Goal: Use online tool/utility: Use online tool/utility

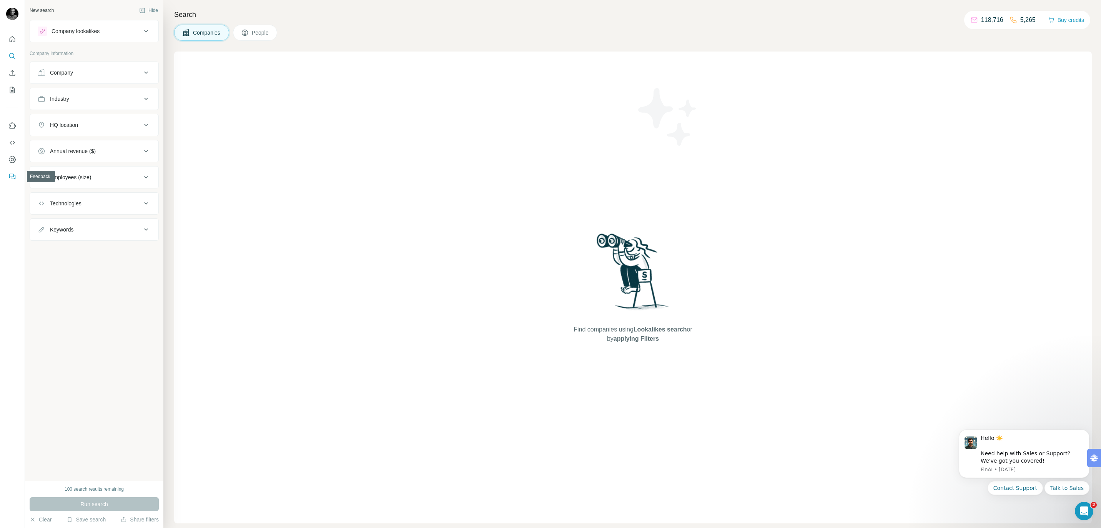
click at [16, 176] on icon "Feedback" at bounding box center [12, 177] width 8 height 8
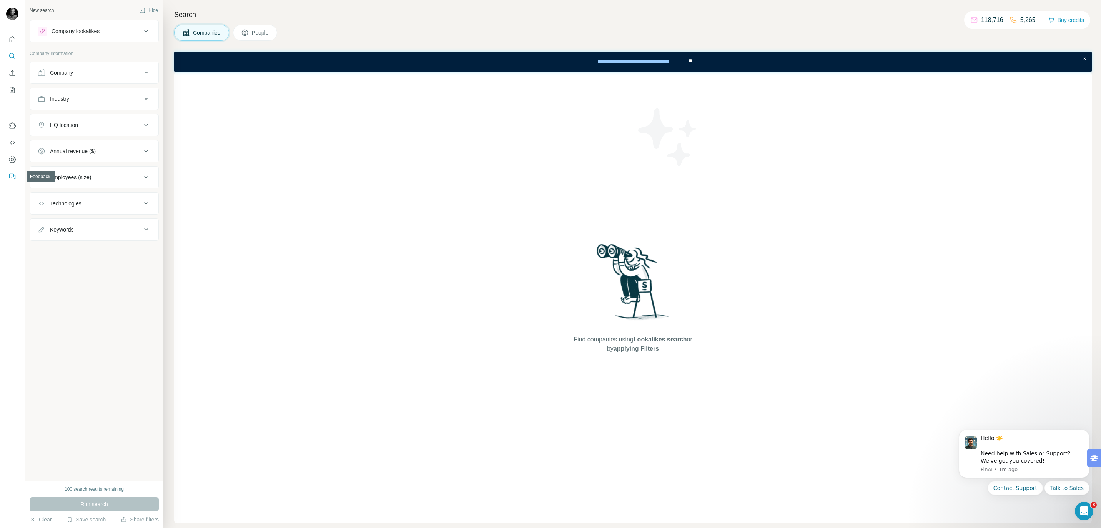
click at [12, 174] on icon "Feedback" at bounding box center [12, 177] width 8 height 8
click at [12, 161] on icon "Dashboard" at bounding box center [12, 159] width 3 height 3
click at [12, 136] on button "Use Surfe API" at bounding box center [12, 143] width 12 height 14
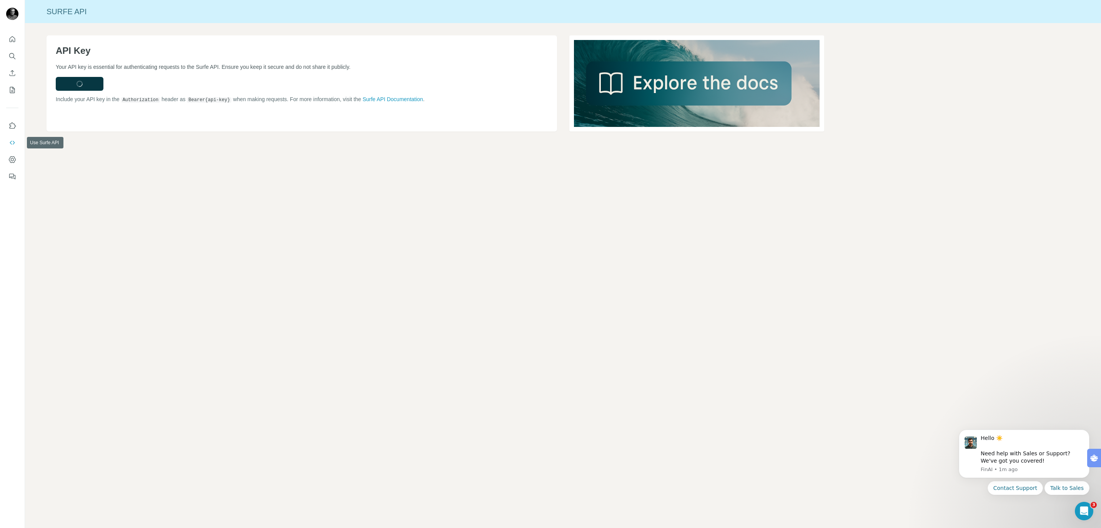
click at [12, 145] on icon "Use Surfe API" at bounding box center [12, 143] width 8 height 8
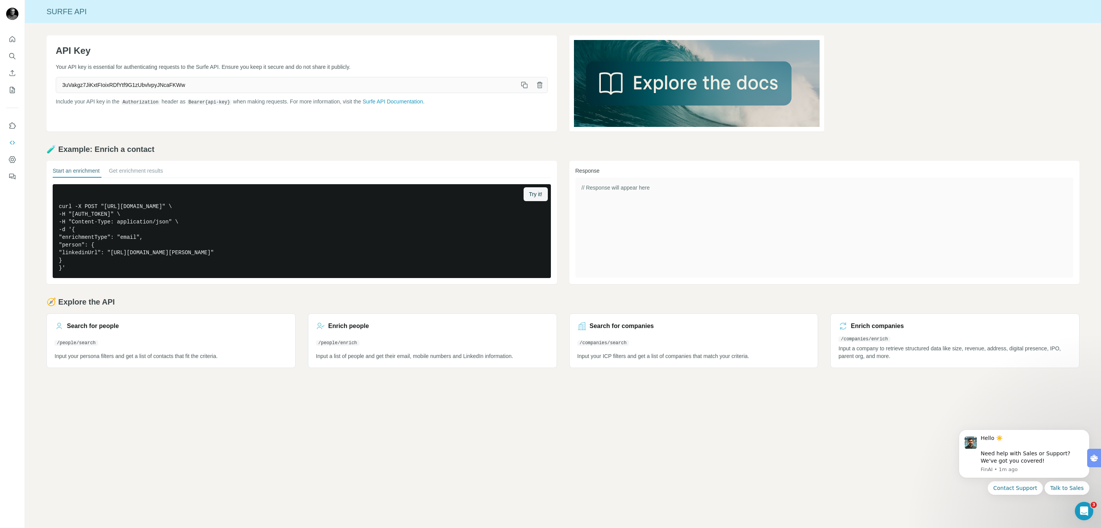
click at [647, 197] on div "// Response will appear here" at bounding box center [824, 228] width 498 height 100
click at [575, 194] on div "Response // Response will appear here" at bounding box center [824, 222] width 510 height 123
click at [260, 230] on pre "curl -X POST "[URL][DOMAIN_NAME]" \ -H "[AUTH_TOKEN]" \ -H "Content-Type: appli…" at bounding box center [302, 231] width 498 height 94
click at [122, 168] on button "Get enrichment results" at bounding box center [136, 172] width 54 height 11
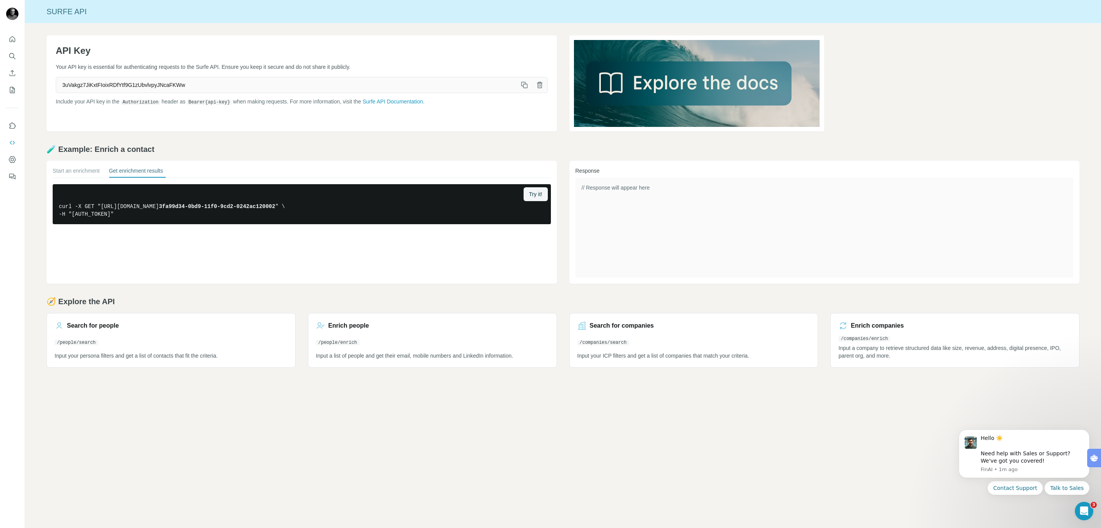
click at [72, 178] on div "Start an enrichment Get enrichment results Try it! curl -X GET "[URL][DOMAIN_NA…" at bounding box center [302, 195] width 498 height 57
click at [73, 176] on button "Start an enrichment" at bounding box center [76, 172] width 47 height 11
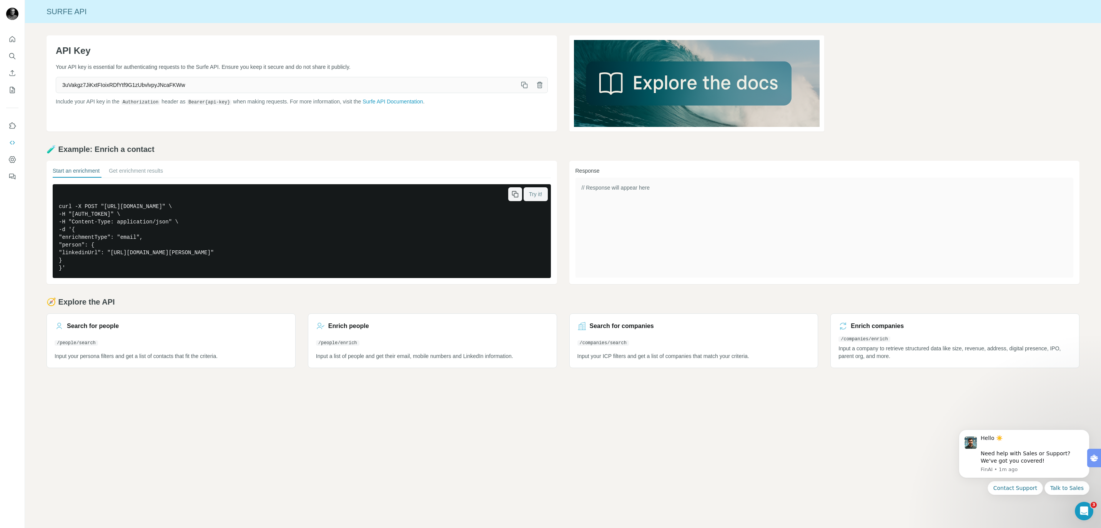
click at [538, 193] on span "Try it!" at bounding box center [535, 194] width 13 height 8
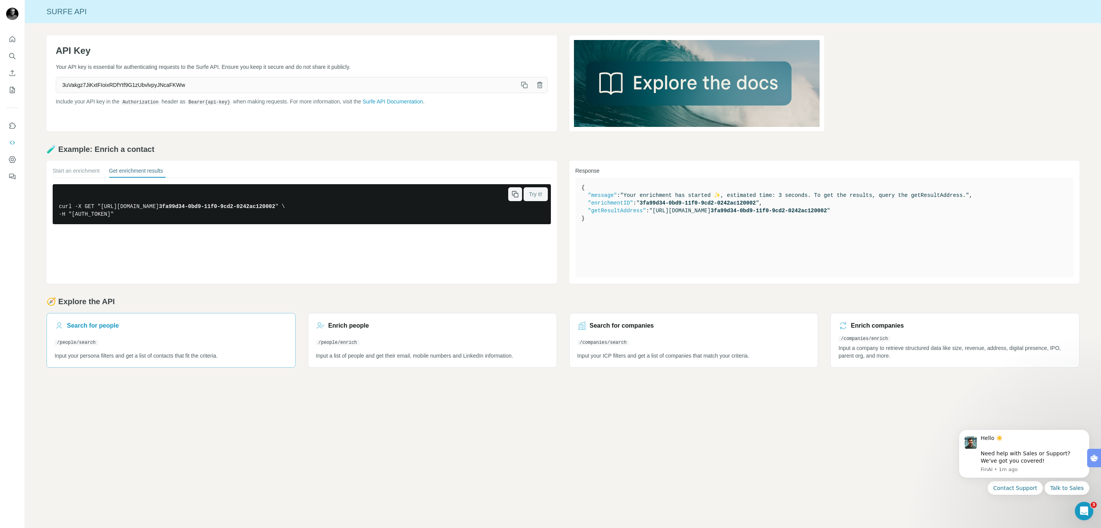
click at [237, 333] on link "Search for people /people/search Input your persona filters and get a list of c…" at bounding box center [171, 340] width 249 height 55
